Goal: Check status: Check status

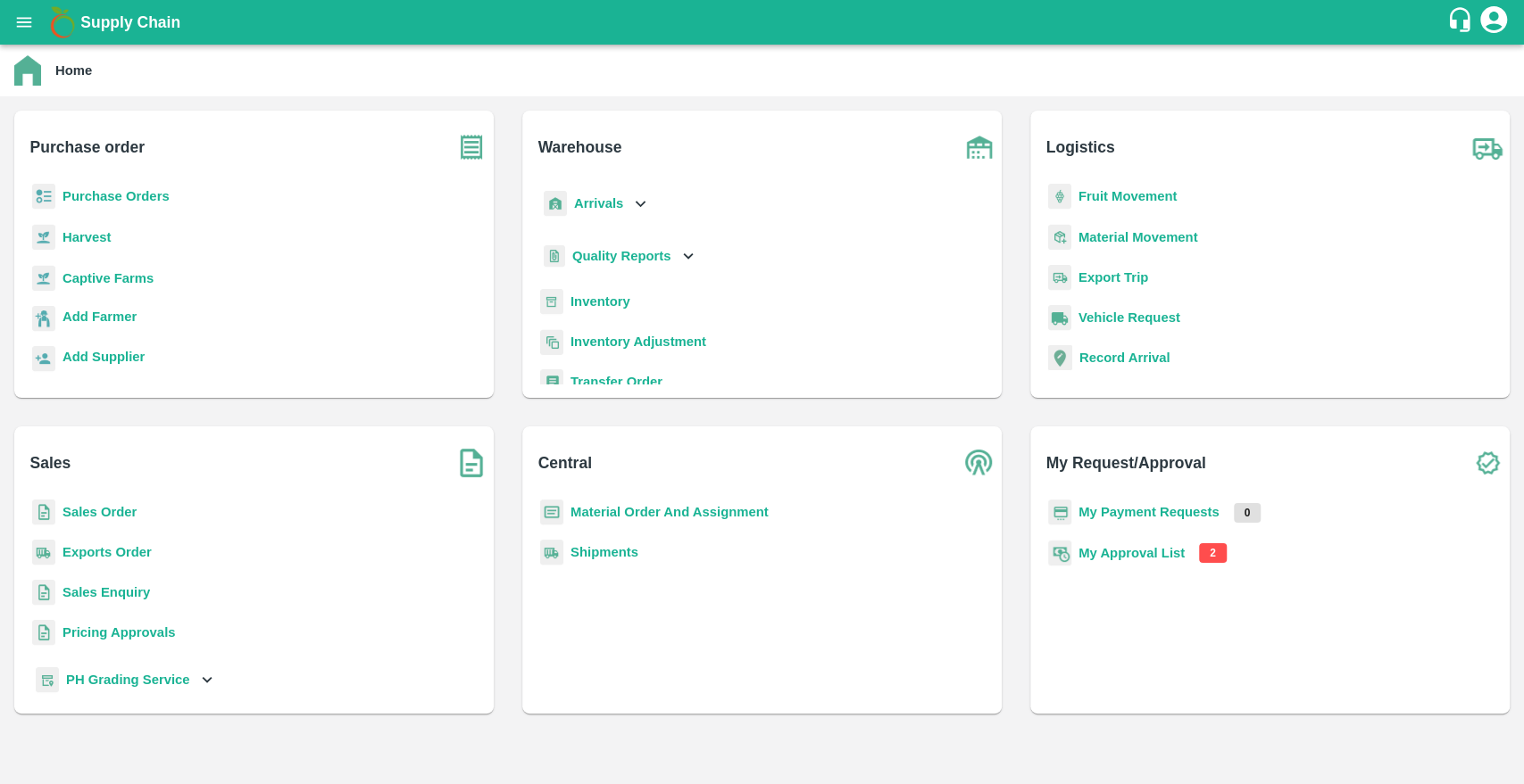
click at [1118, 210] on div "Fruit Movement" at bounding box center [1270, 203] width 451 height 40
click at [1113, 202] on b "Fruit Movement" at bounding box center [1128, 196] width 99 height 14
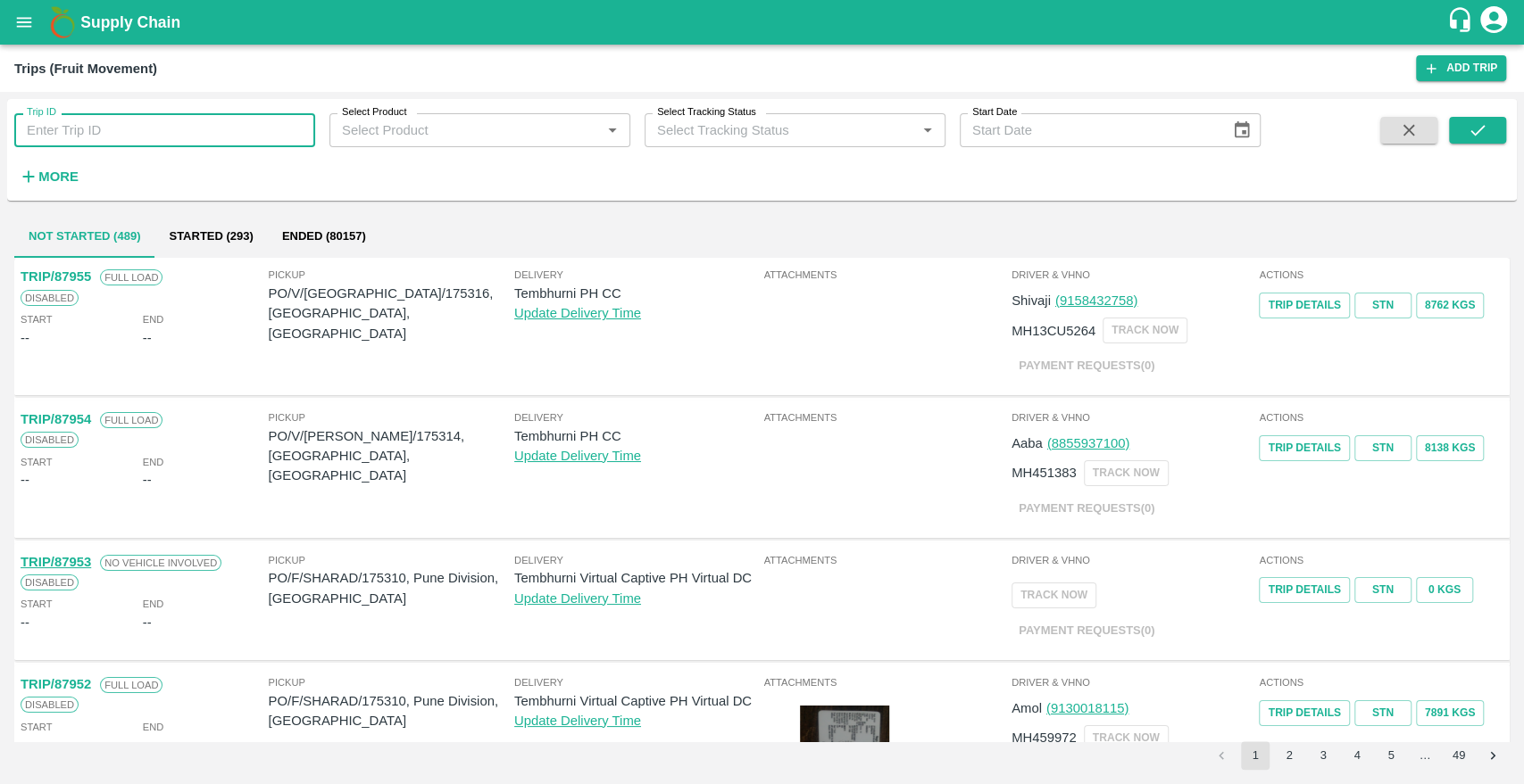
click at [121, 141] on input "Trip ID" at bounding box center [164, 130] width 300 height 34
paste input "81556"
type input "81556"
click at [1477, 123] on icon "submit" at bounding box center [1477, 130] width 20 height 20
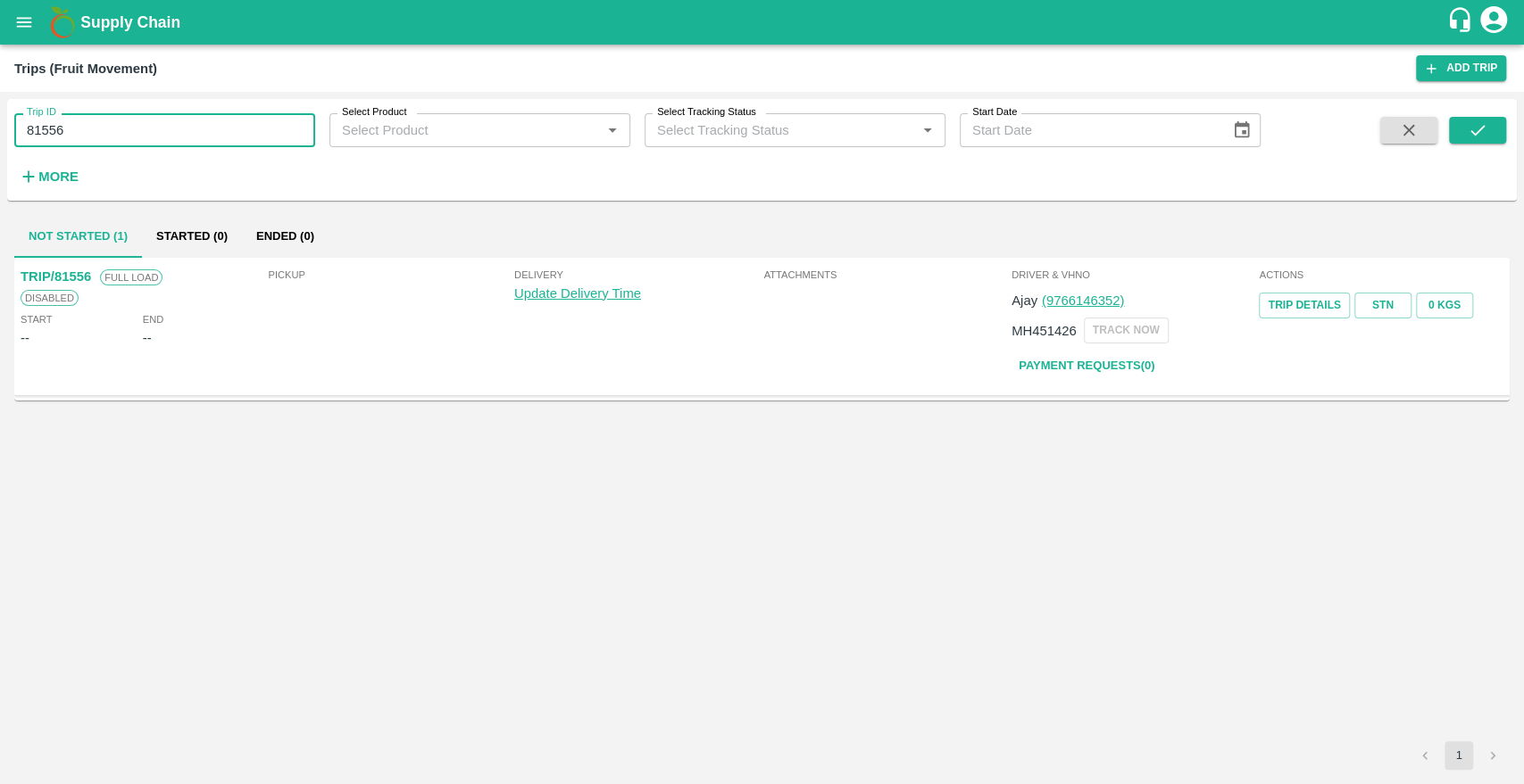
click at [202, 138] on input "81556" at bounding box center [164, 130] width 300 height 34
paste input "text"
click at [1508, 122] on div "Trip ID 45734 Trip ID Select Product Select Product   * Select Tracking Status …" at bounding box center [762, 150] width 1510 height 87
click at [1489, 133] on button "submit" at bounding box center [1477, 130] width 57 height 27
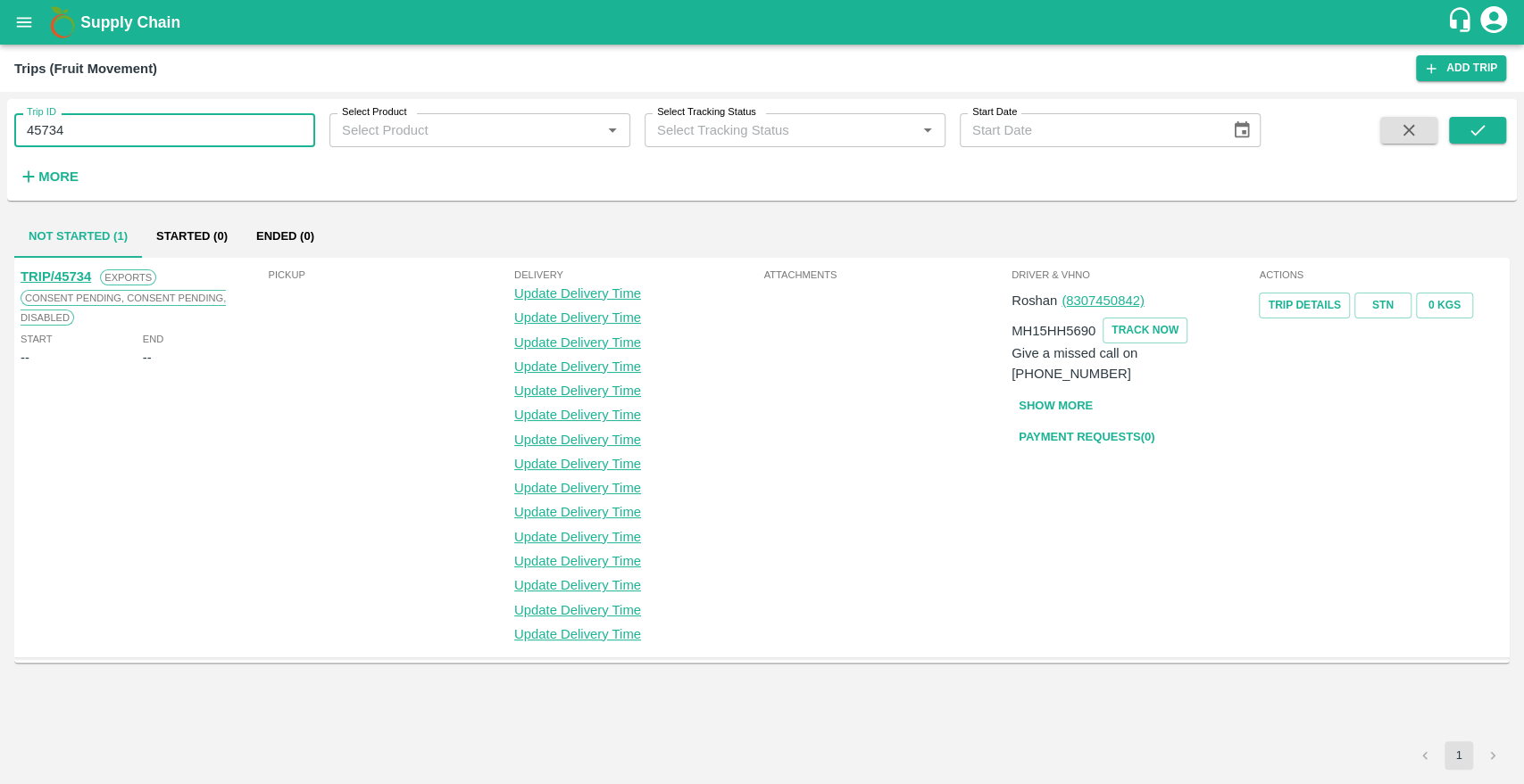
click at [205, 137] on input "45734" at bounding box center [164, 130] width 300 height 34
paste input "text"
type input "32320"
click at [1470, 138] on icon "submit" at bounding box center [1477, 130] width 20 height 20
